Goal: Find specific page/section: Find specific page/section

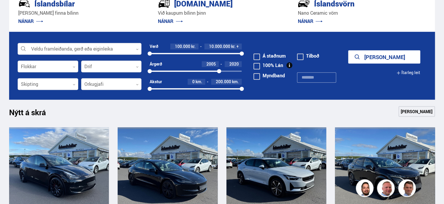
drag, startPoint x: 239, startPoint y: 71, endPoint x: 219, endPoint y: 72, distance: 20.6
click at [219, 72] on div at bounding box center [219, 71] width 4 height 4
drag, startPoint x: 150, startPoint y: 72, endPoint x: 202, endPoint y: 73, distance: 52.0
click at [202, 73] on div "2016 2020" at bounding box center [196, 70] width 92 height 5
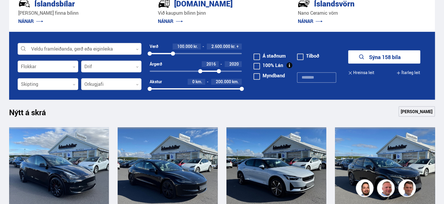
drag, startPoint x: 240, startPoint y: 53, endPoint x: 173, endPoint y: 56, distance: 67.6
click at [173, 56] on div "100000 2593978" at bounding box center [196, 53] width 92 height 5
click at [366, 56] on button "Sýna 62 bíla" at bounding box center [384, 56] width 72 height 13
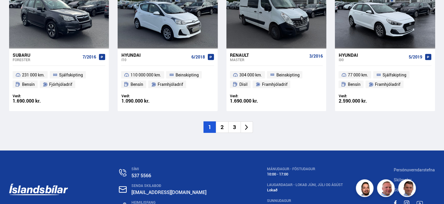
scroll to position [927, 0]
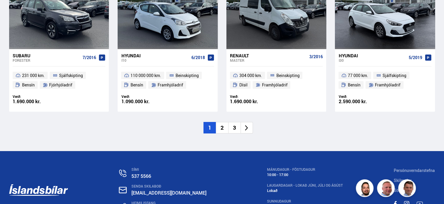
click at [220, 122] on li "2" at bounding box center [222, 127] width 12 height 11
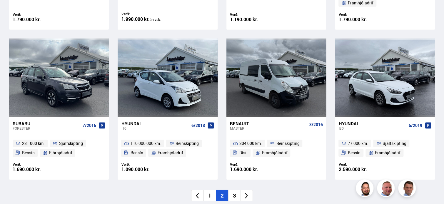
scroll to position [681, 0]
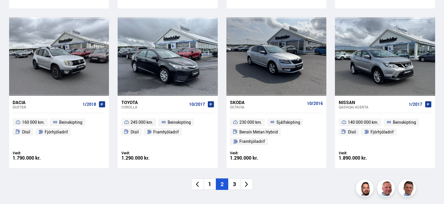
scroll to position [870, 0]
click at [236, 179] on li "3" at bounding box center [234, 184] width 12 height 11
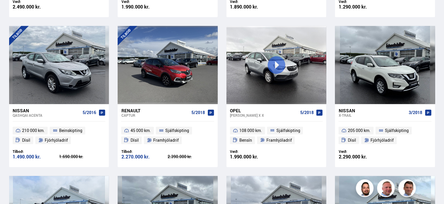
scroll to position [4, 0]
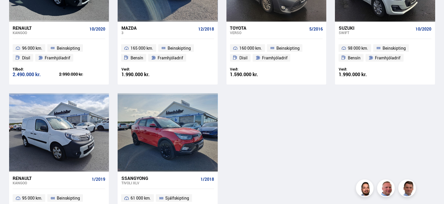
scroll to position [539, 0]
